Goal: Ask a question

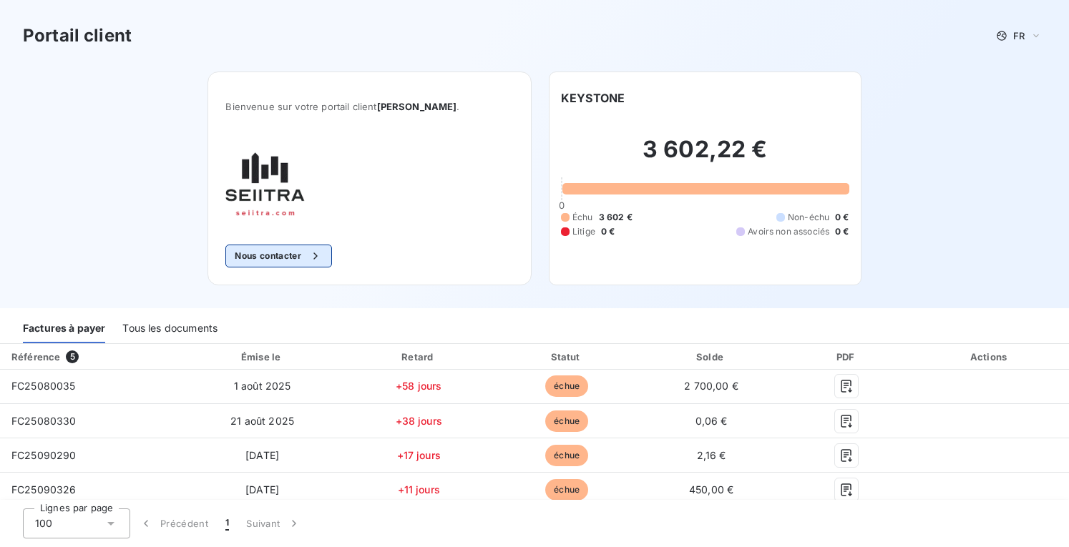
click at [296, 254] on button "Nous contacter" at bounding box center [278, 256] width 106 height 23
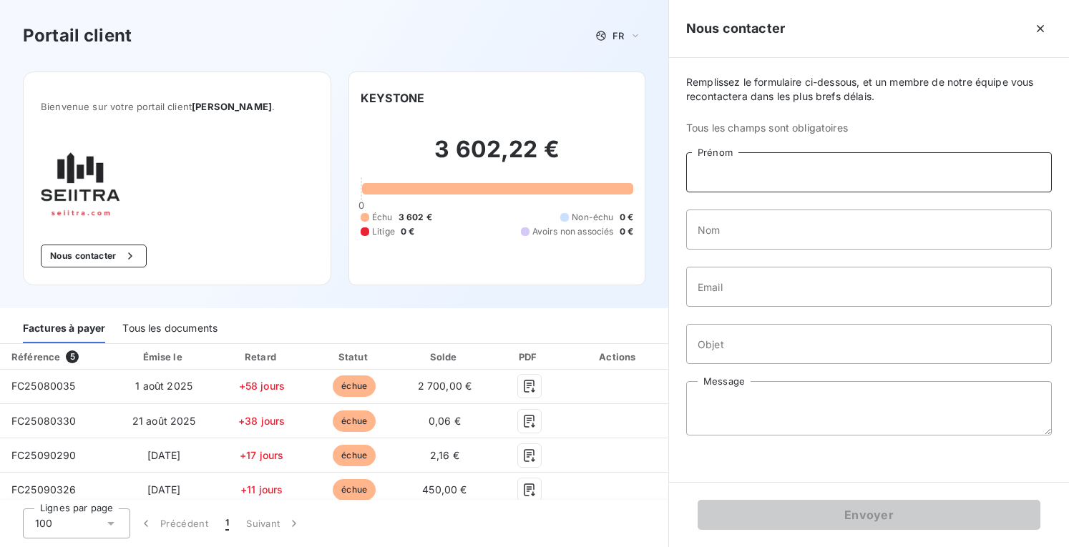
click at [814, 164] on input "Prénom" at bounding box center [869, 172] width 366 height 40
type input "[PERSON_NAME]"
type input "GOIZIN"
type input "[EMAIL_ADDRESS][DOMAIN_NAME]"
click at [771, 343] on input "Objet" at bounding box center [869, 344] width 366 height 40
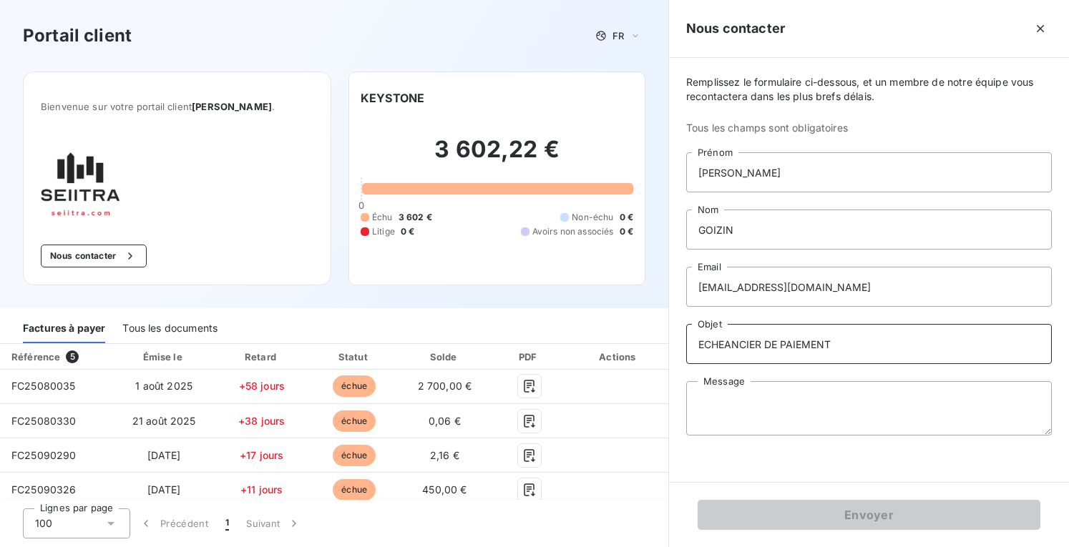
type input "ECHEANCIER DE PAIEMENT"
click at [746, 419] on textarea "Message" at bounding box center [869, 408] width 366 height 54
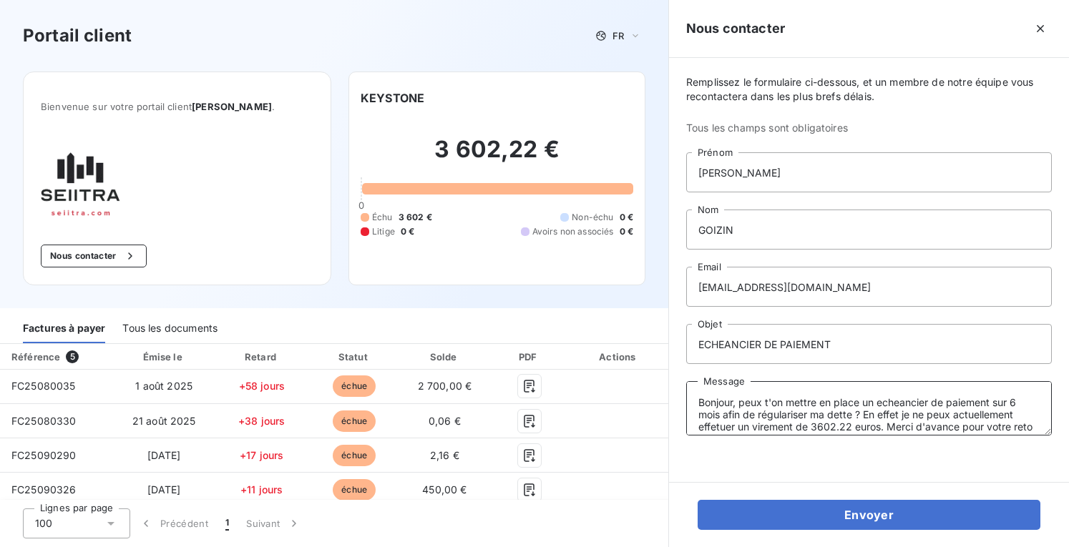
scroll to position [9, 0]
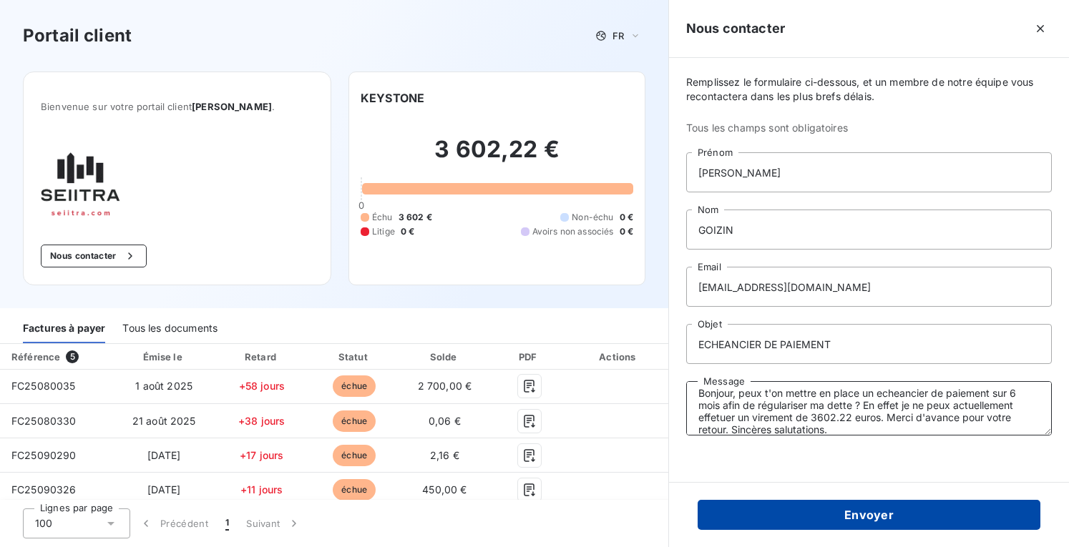
type textarea "Bonjour, peux t'on mettre en place un echeancier de paiement sur 6 mois afin de…"
click at [862, 509] on button "Envoyer" at bounding box center [869, 515] width 343 height 30
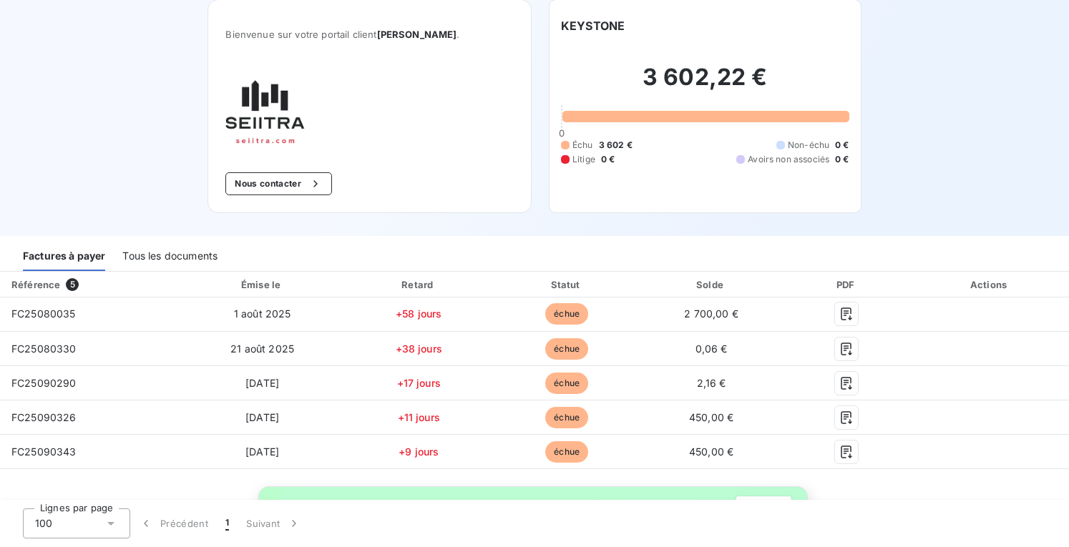
scroll to position [0, 0]
